Goal: Transaction & Acquisition: Purchase product/service

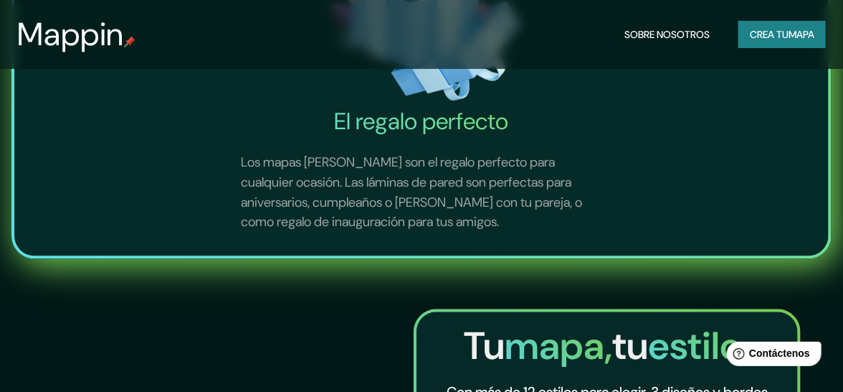
scroll to position [948, 0]
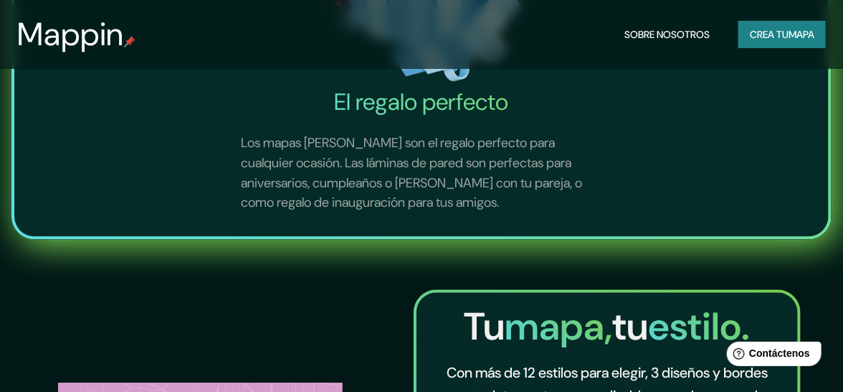
click at [771, 33] on font "Crea tu" at bounding box center [769, 34] width 39 height 13
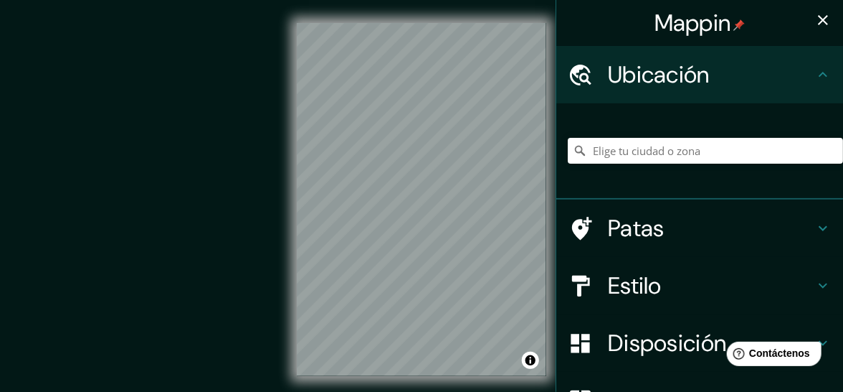
click at [284, 305] on div "© Mapbox © OpenStreetMap Improve this map" at bounding box center [421, 199] width 759 height 352
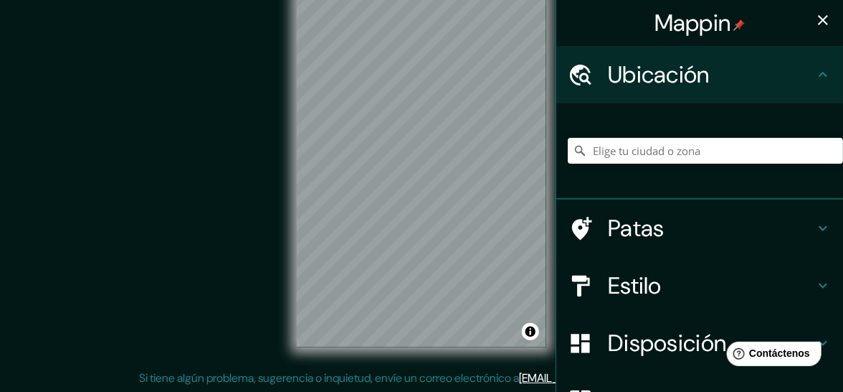
scroll to position [29, 0]
click at [778, 281] on h4 "Estilo" at bounding box center [711, 285] width 207 height 29
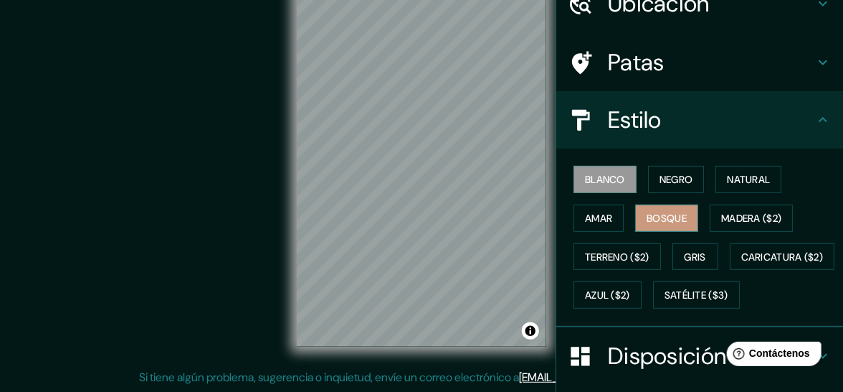
scroll to position [71, 0]
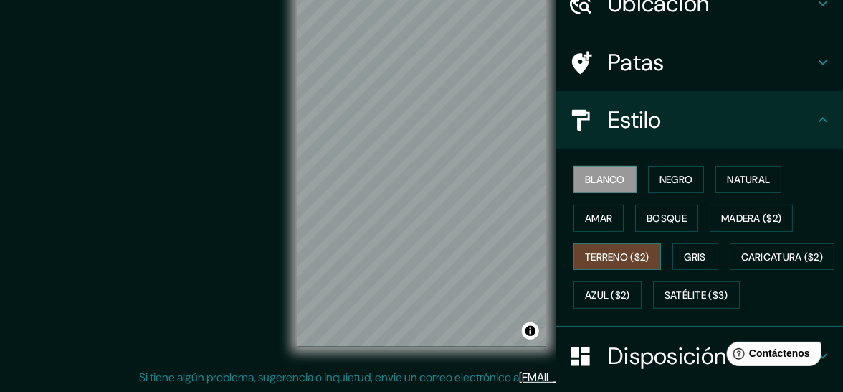
click at [638, 250] on font "Terreno ($2)" at bounding box center [617, 256] width 65 height 13
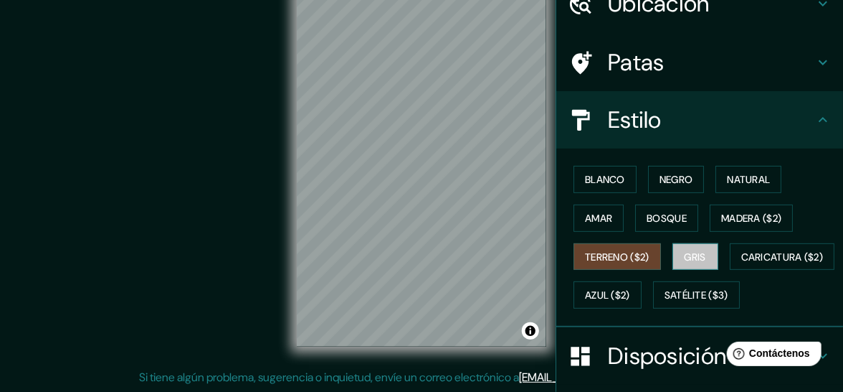
click at [693, 252] on font "Gris" at bounding box center [696, 256] width 22 height 13
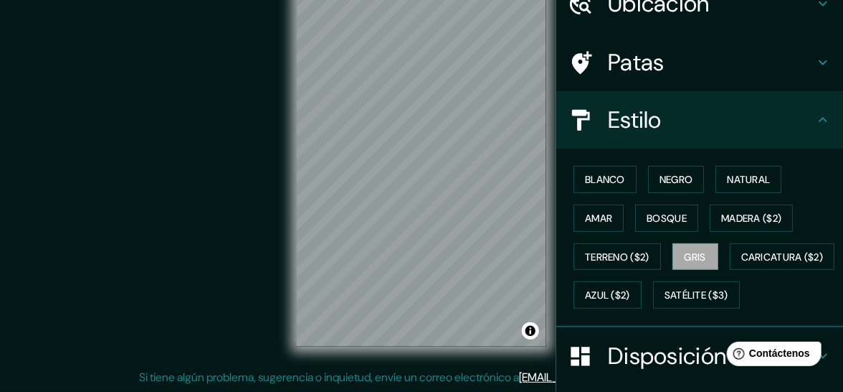
click at [612, 308] on div "Blanco Negro Natural Amar Bosque Madera ($2) Terreno ($2) Gris Caricatura ($2) …" at bounding box center [705, 237] width 275 height 154
click at [673, 214] on font "Bosque" at bounding box center [667, 218] width 40 height 13
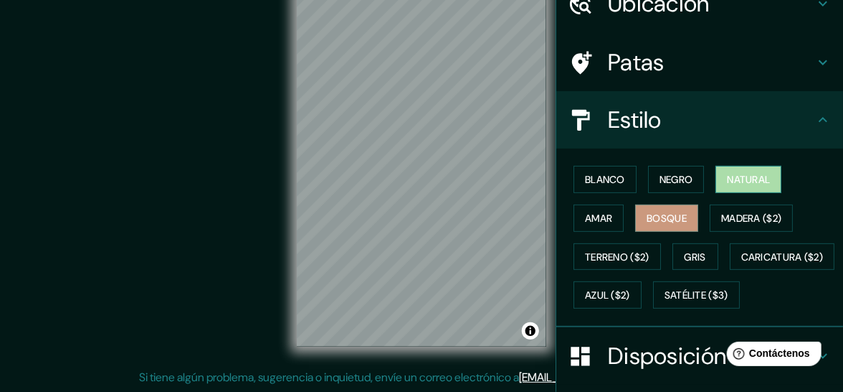
click at [718, 177] on button "Natural" at bounding box center [749, 179] width 66 height 27
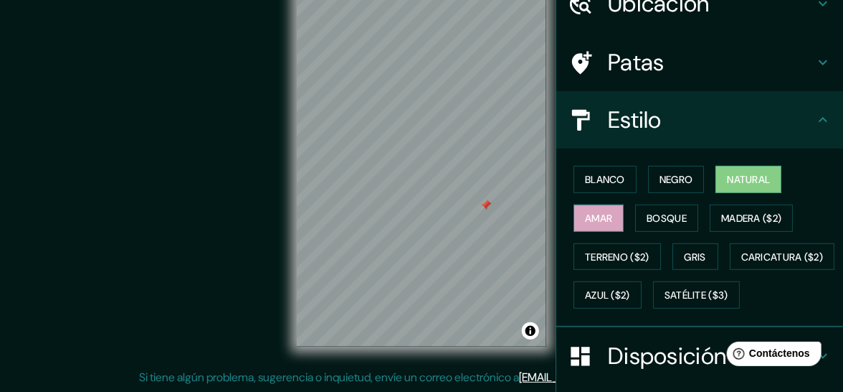
click at [588, 216] on font "Amar" at bounding box center [598, 218] width 27 height 13
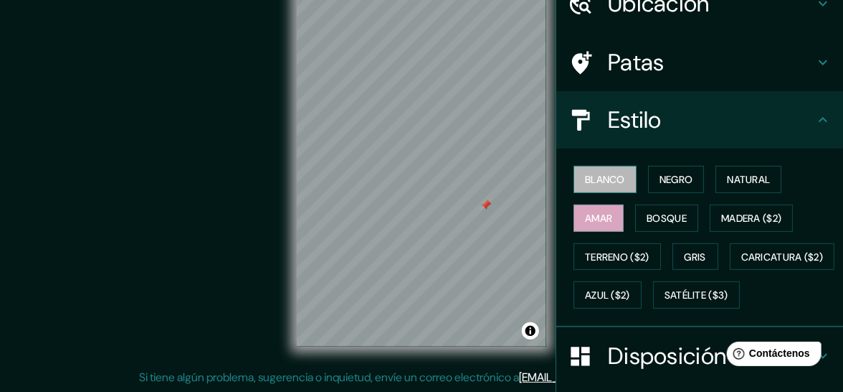
click at [585, 174] on font "Blanco" at bounding box center [605, 179] width 40 height 13
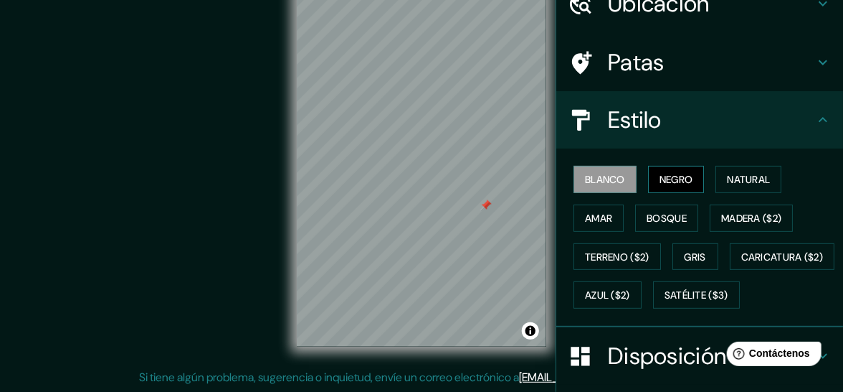
click at [669, 178] on font "Negro" at bounding box center [677, 179] width 34 height 13
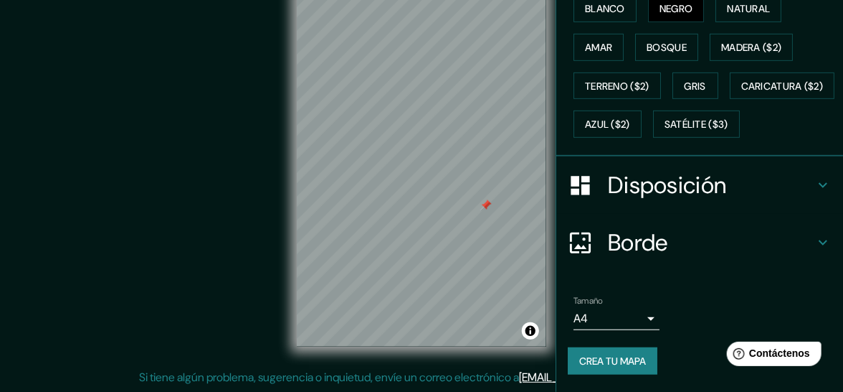
scroll to position [275, 0]
